Goal: Transaction & Acquisition: Download file/media

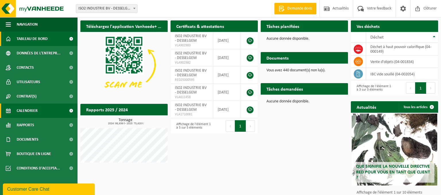
click at [18, 111] on span "Calendrier" at bounding box center [27, 110] width 21 height 14
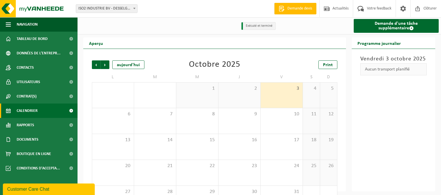
click at [290, 103] on div "3" at bounding box center [282, 94] width 42 height 25
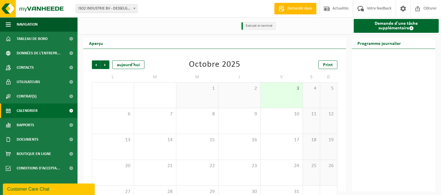
click at [290, 103] on div "3" at bounding box center [282, 94] width 42 height 25
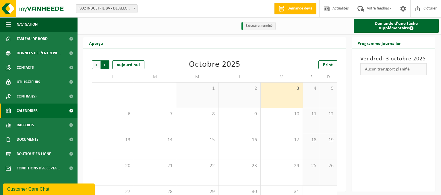
click at [96, 66] on span "Précédent" at bounding box center [96, 64] width 9 height 9
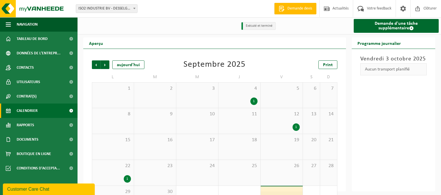
scroll to position [23, 0]
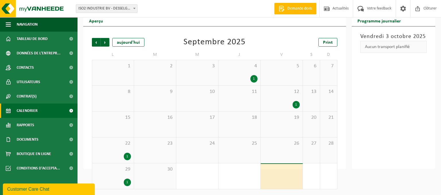
click at [239, 72] on div "4 1" at bounding box center [239, 72] width 42 height 25
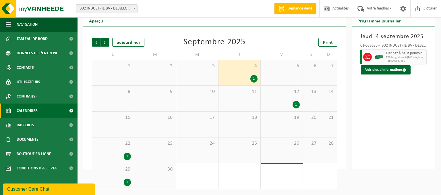
click at [297, 105] on div "1" at bounding box center [296, 104] width 7 height 7
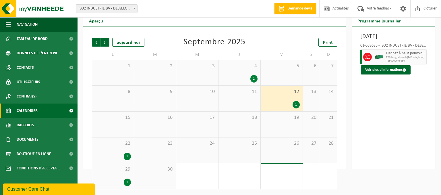
click at [127, 156] on div "1" at bounding box center [127, 155] width 7 height 7
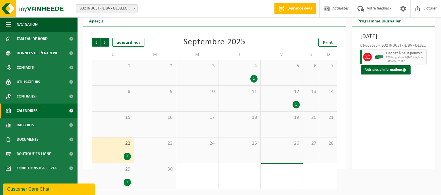
click at [126, 184] on div "1" at bounding box center [127, 181] width 7 height 7
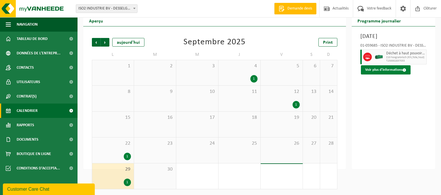
click at [392, 69] on button "Voir plus d'informations" at bounding box center [386, 69] width 50 height 9
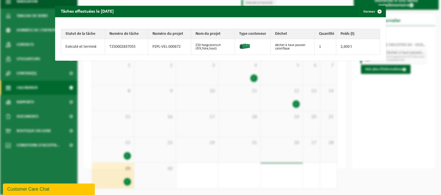
click at [381, 97] on div "Tâches effectuées le 2025-09-29 Fermer Statut de la tâche Numéro de tâche Numér…" at bounding box center [220, 97] width 441 height 195
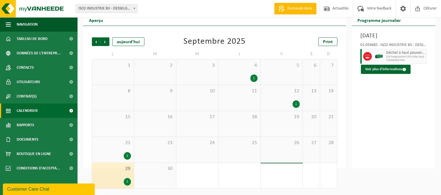
click at [118, 155] on div "1" at bounding box center [113, 155] width 36 height 7
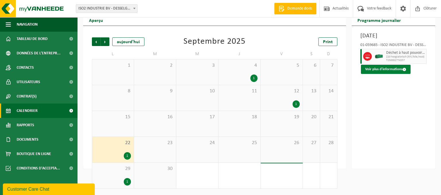
click at [397, 70] on button "Voir plus d'informations" at bounding box center [386, 69] width 50 height 9
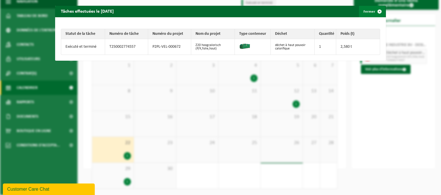
click at [377, 11] on span "button" at bounding box center [379, 11] width 11 height 11
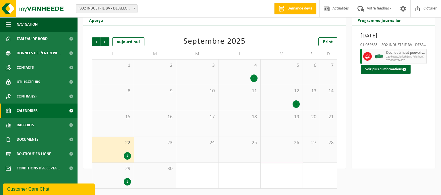
click at [293, 105] on div "1" at bounding box center [296, 103] width 7 height 7
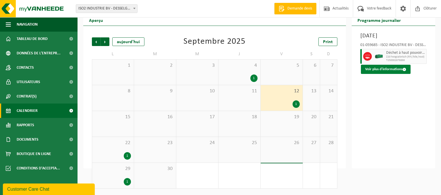
click at [383, 74] on button "Voir plus d'informations" at bounding box center [386, 69] width 50 height 9
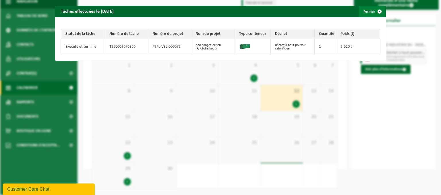
click at [380, 10] on span "button" at bounding box center [379, 11] width 11 height 11
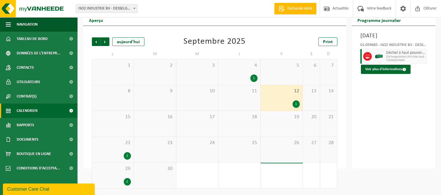
click at [253, 78] on div "1" at bounding box center [253, 77] width 7 height 7
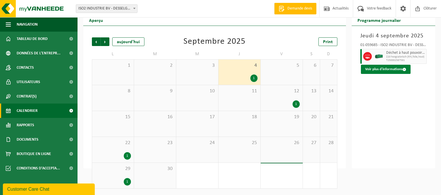
click at [406, 68] on button "Voir plus d'informations" at bounding box center [386, 69] width 50 height 9
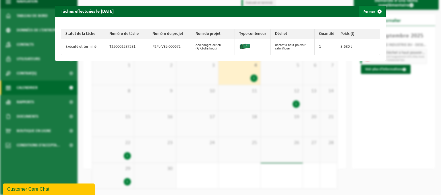
click at [376, 12] on span "button" at bounding box center [379, 11] width 11 height 11
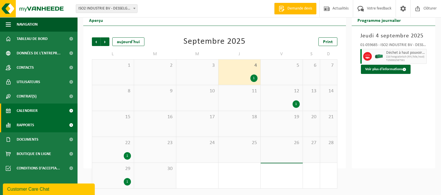
click at [42, 128] on link "Rapports" at bounding box center [39, 125] width 78 height 14
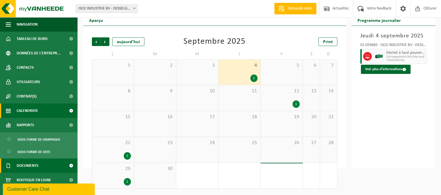
click at [51, 170] on link "Documents" at bounding box center [39, 165] width 78 height 14
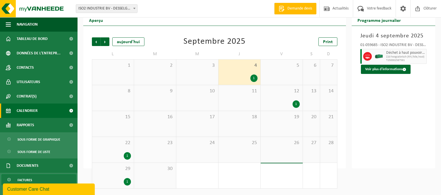
click at [34, 178] on link "Factures" at bounding box center [38, 179] width 75 height 11
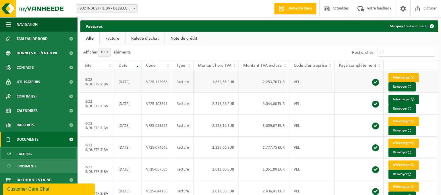
click at [401, 78] on link "Télécharger" at bounding box center [403, 77] width 30 height 9
